Goal: Task Accomplishment & Management: Manage account settings

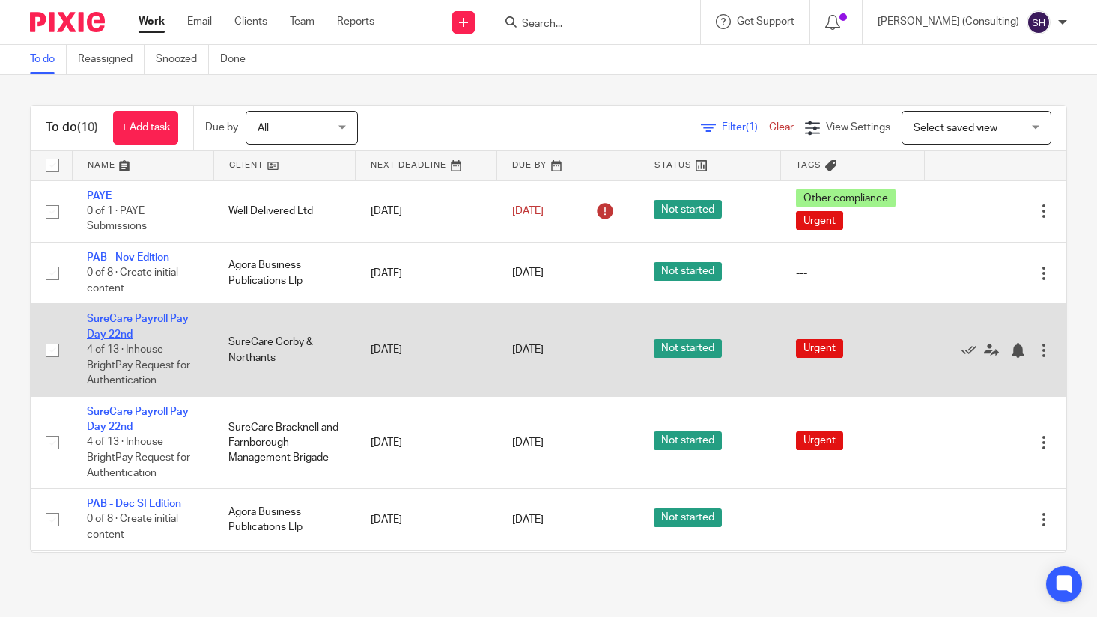
click at [133, 327] on link "SureCare Payroll Pay Day 22nd" at bounding box center [138, 326] width 102 height 25
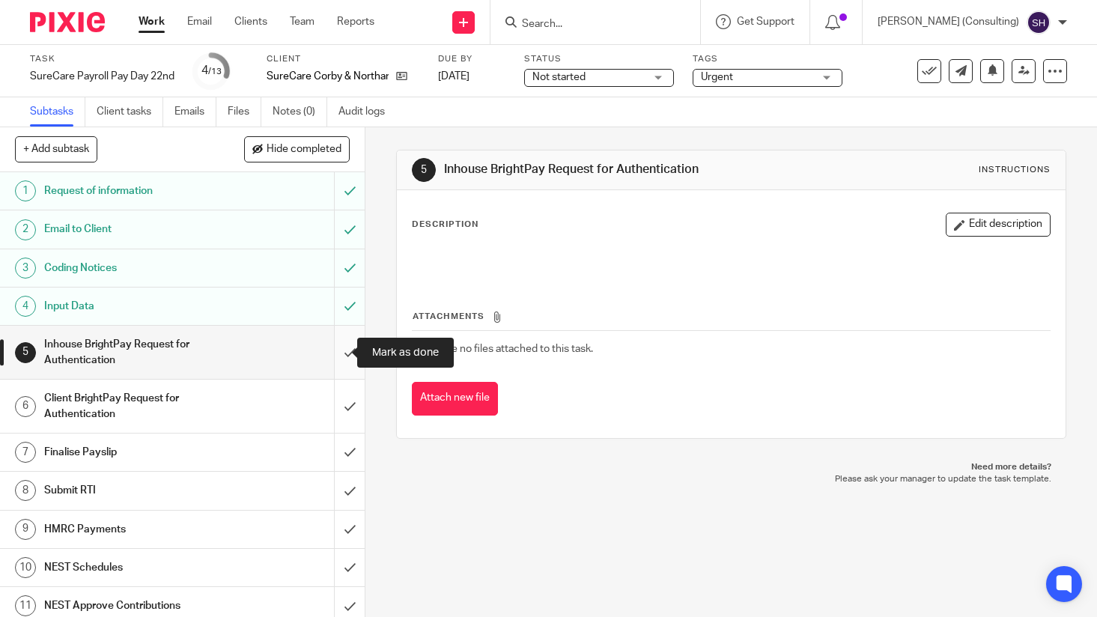
click at [333, 352] on input "submit" at bounding box center [182, 352] width 365 height 53
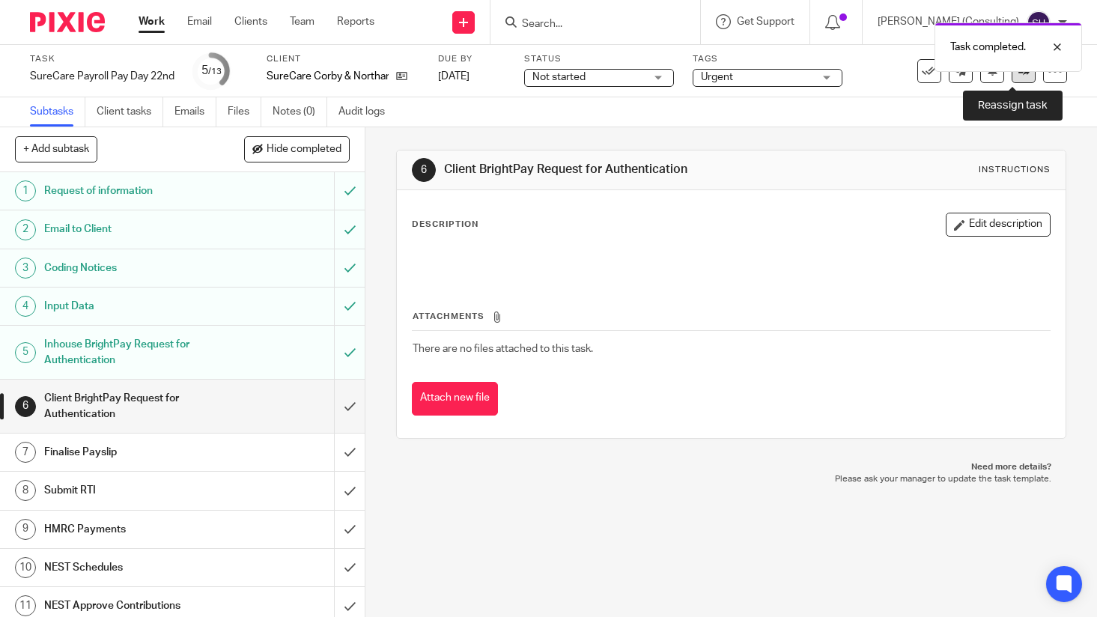
click at [1019, 75] on icon at bounding box center [1024, 70] width 11 height 11
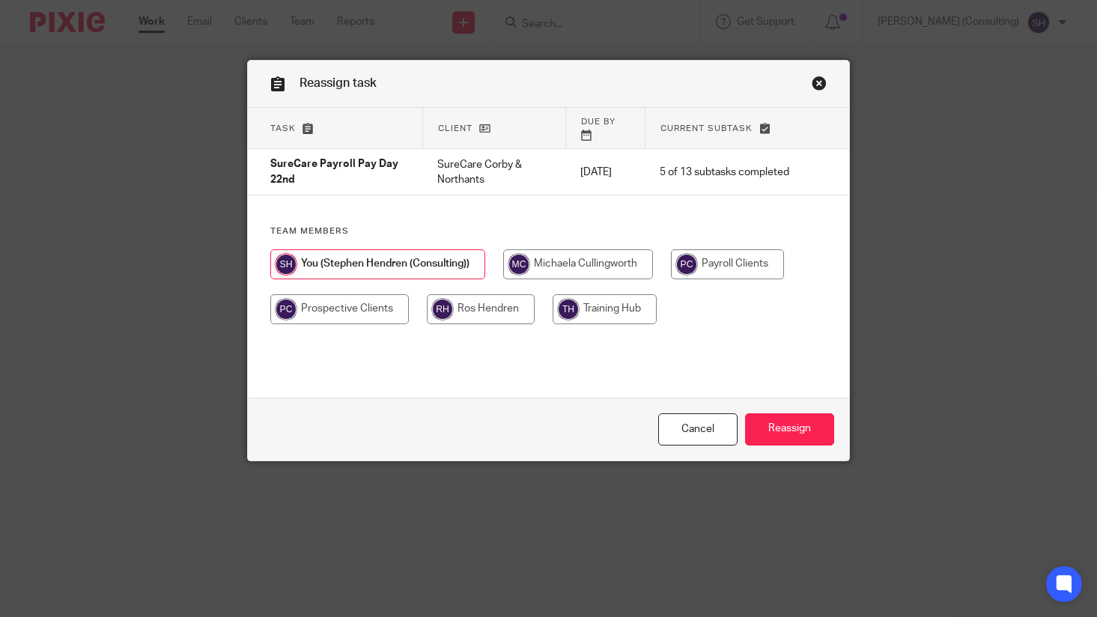
click at [730, 258] on input "radio" at bounding box center [727, 264] width 113 height 30
radio input "true"
click at [787, 433] on input "Reassign" at bounding box center [789, 429] width 89 height 32
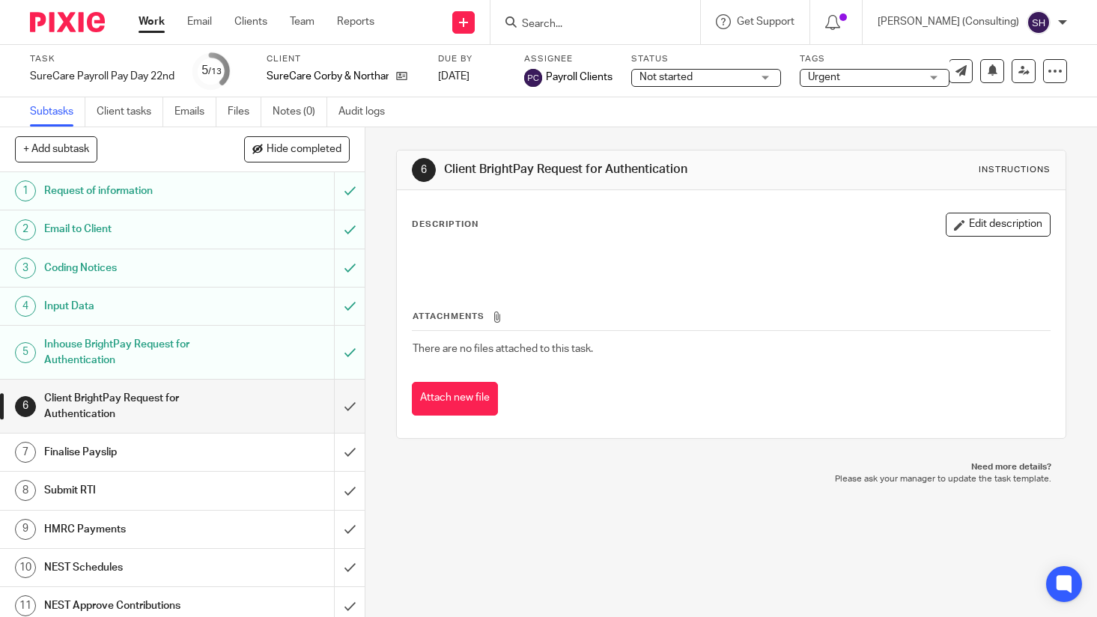
click at [67, 22] on img at bounding box center [67, 22] width 75 height 20
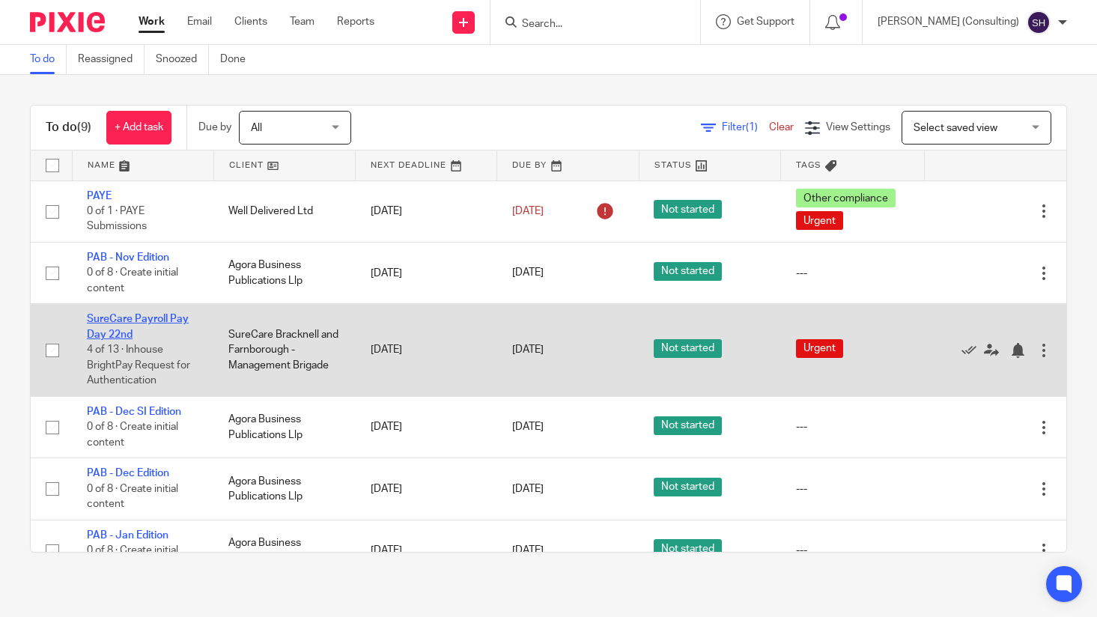
click at [128, 323] on link "SureCare Payroll Pay Day 22nd" at bounding box center [138, 326] width 102 height 25
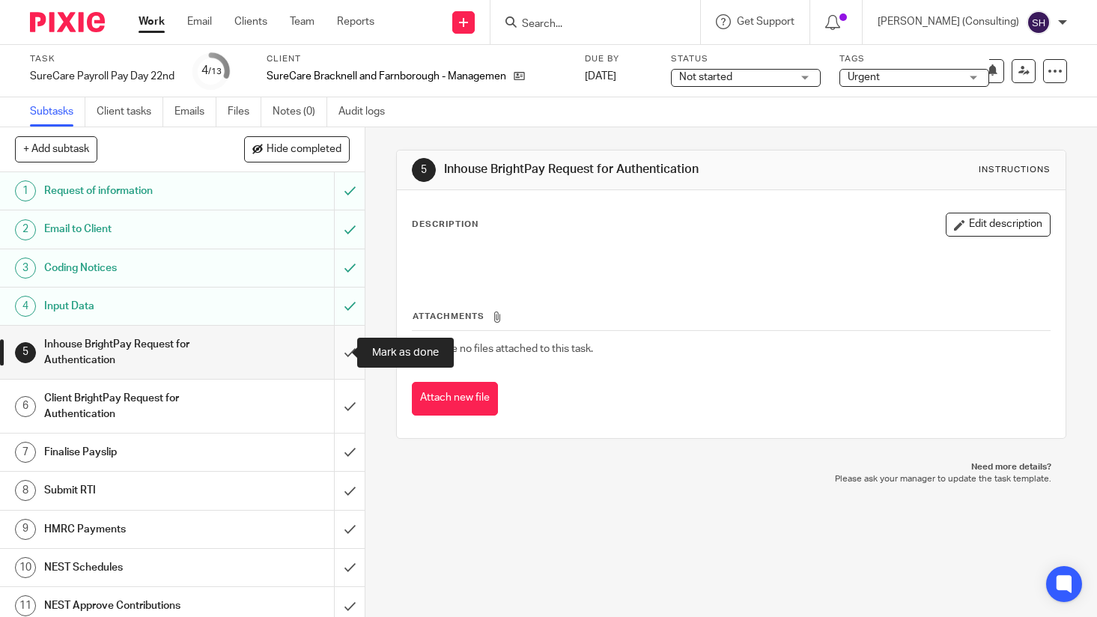
click at [337, 356] on input "submit" at bounding box center [182, 352] width 365 height 53
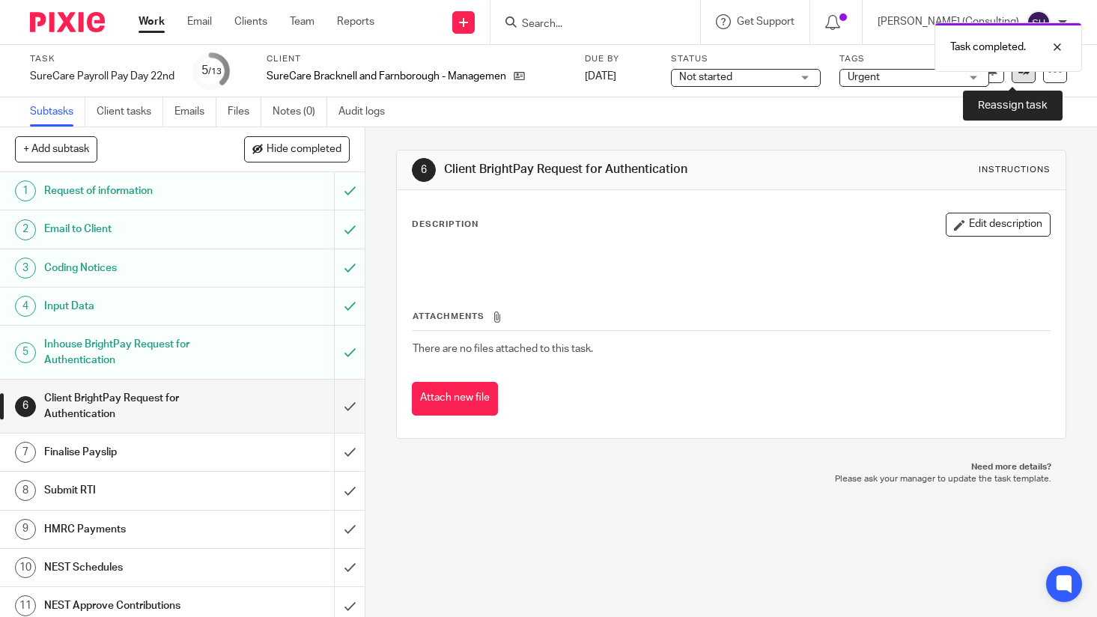
click at [1014, 77] on link at bounding box center [1024, 71] width 24 height 24
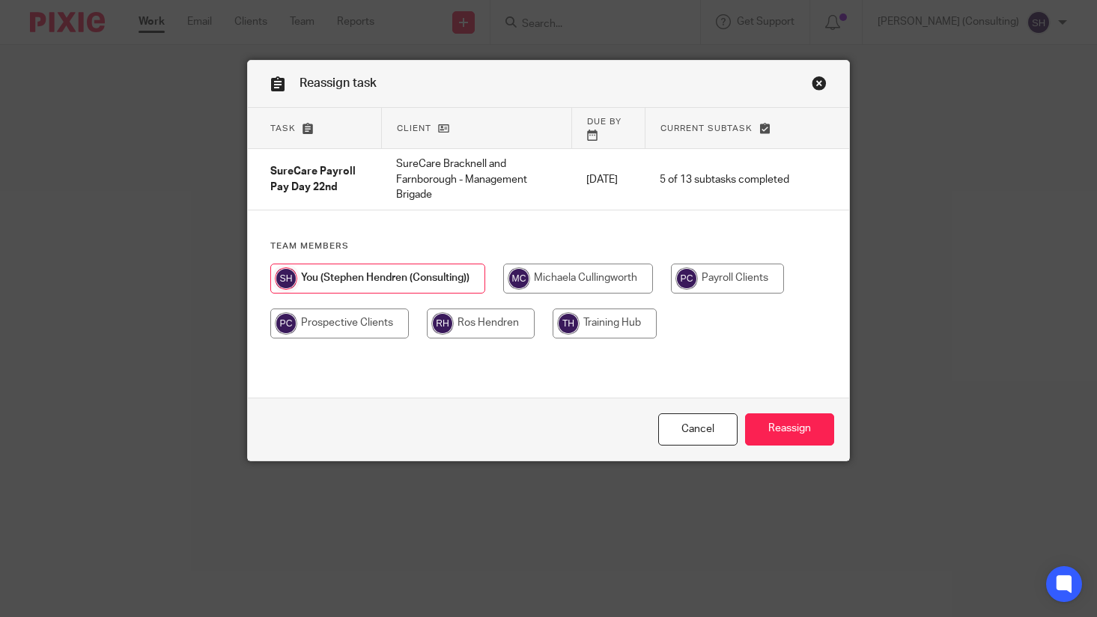
click at [755, 264] on input "radio" at bounding box center [727, 279] width 113 height 30
radio input "true"
click at [775, 428] on input "Reassign" at bounding box center [789, 429] width 89 height 32
